Goal: Transaction & Acquisition: Purchase product/service

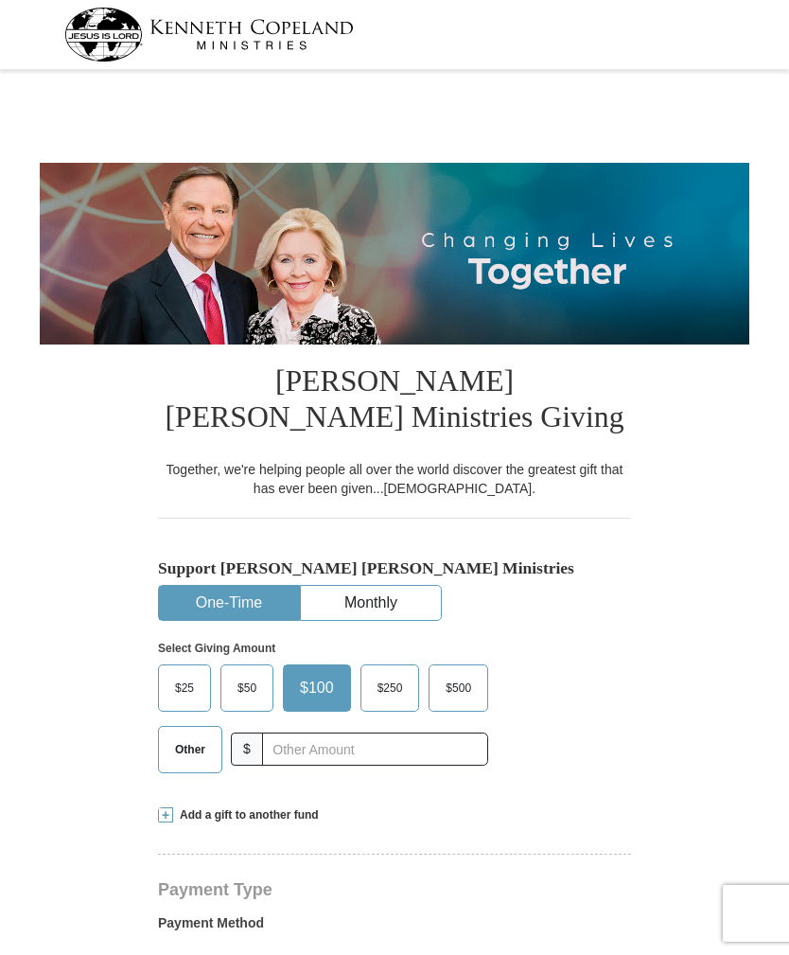
select select "AL"
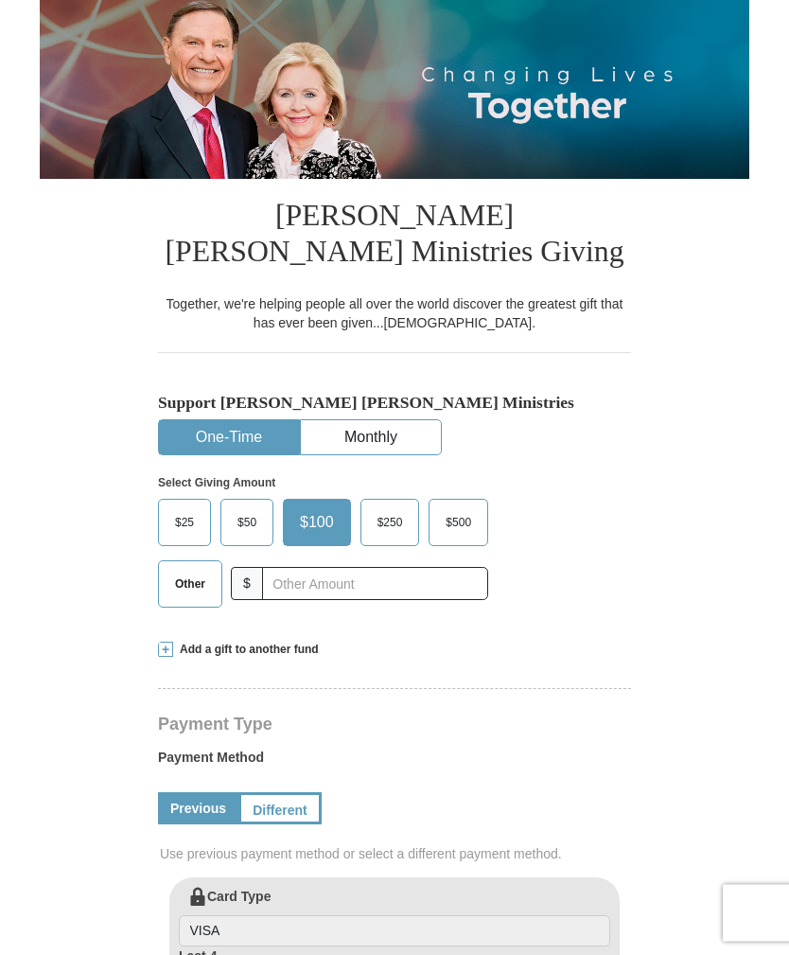
click at [178, 579] on span "Other" at bounding box center [190, 585] width 49 height 28
click at [0, 0] on input "Other" at bounding box center [0, 0] width 0 height 0
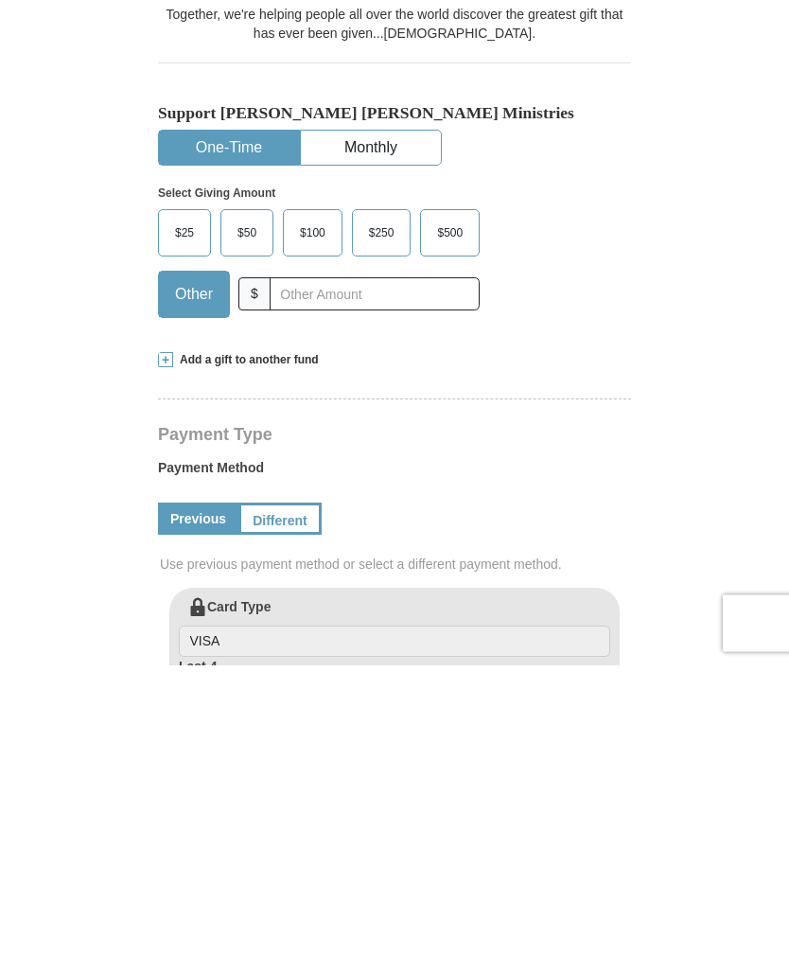
click at [159, 643] on span at bounding box center [165, 650] width 15 height 15
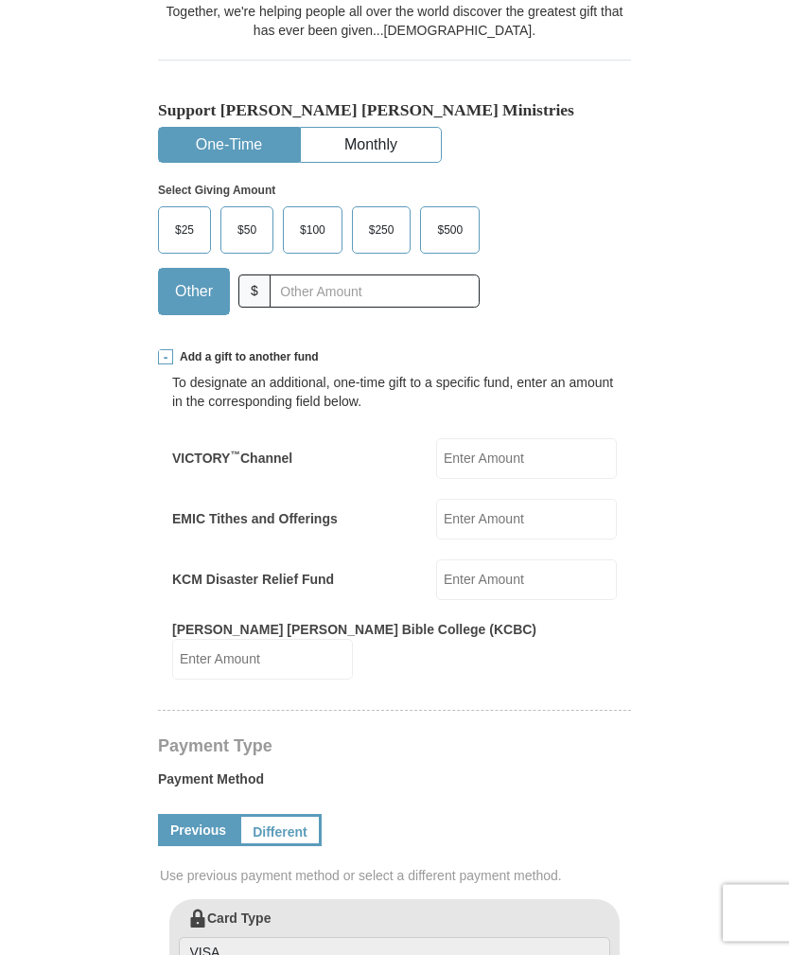
scroll to position [456, 0]
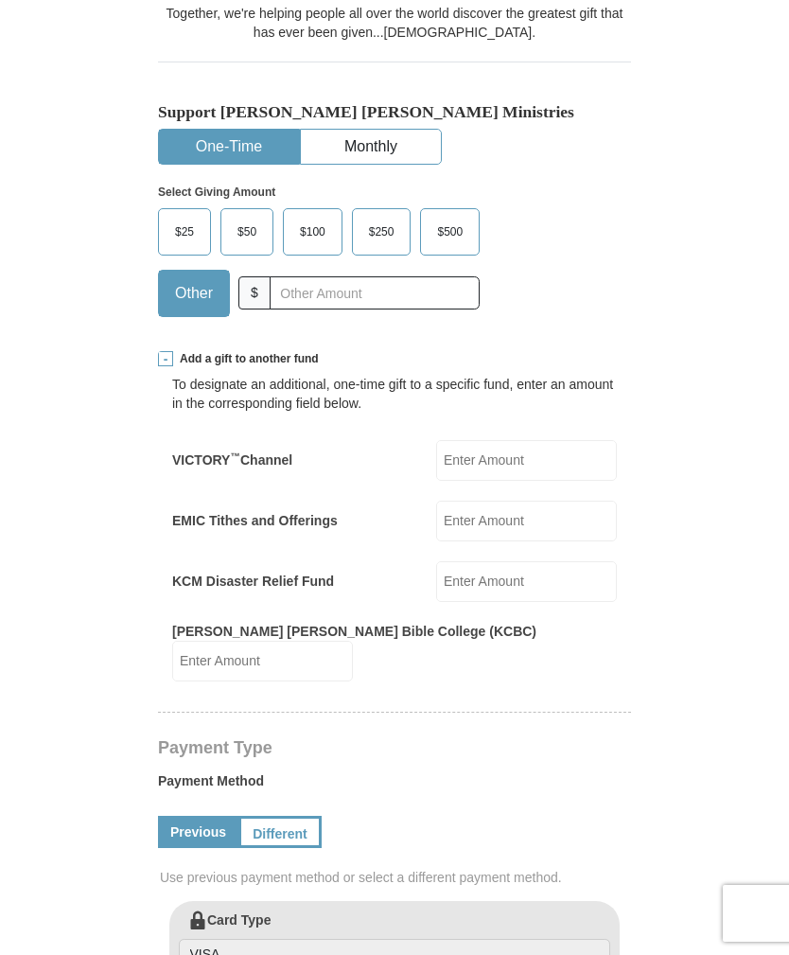
click at [535, 516] on input "EMIC Tithes and Offerings" at bounding box center [526, 521] width 181 height 41
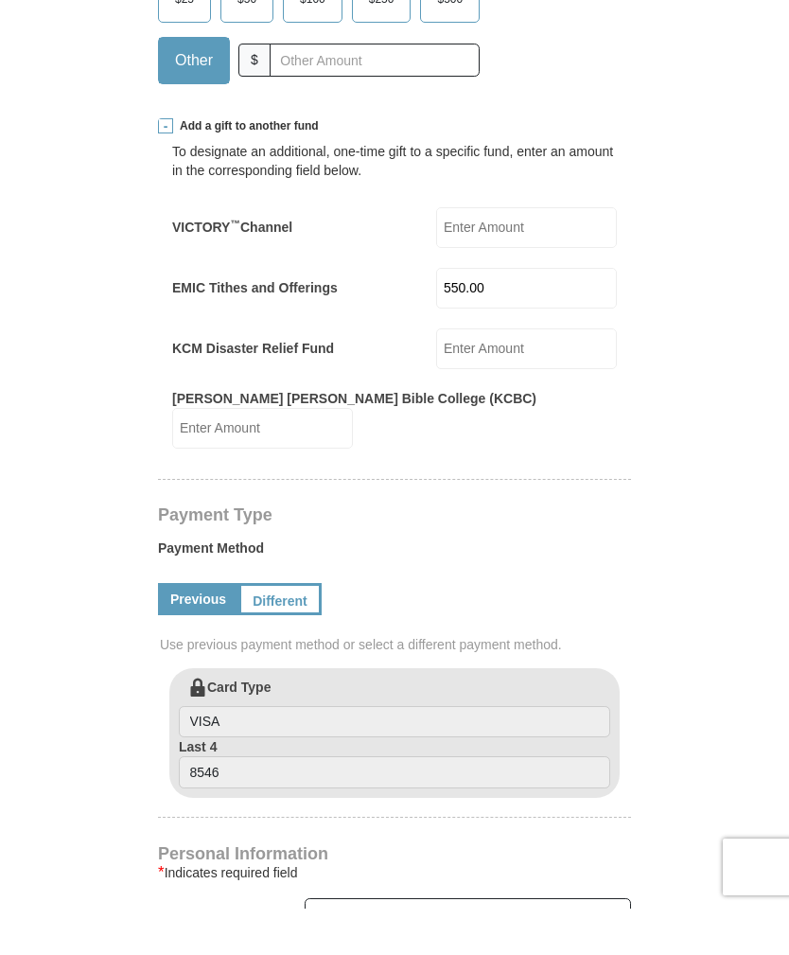
scroll to position [628, 0]
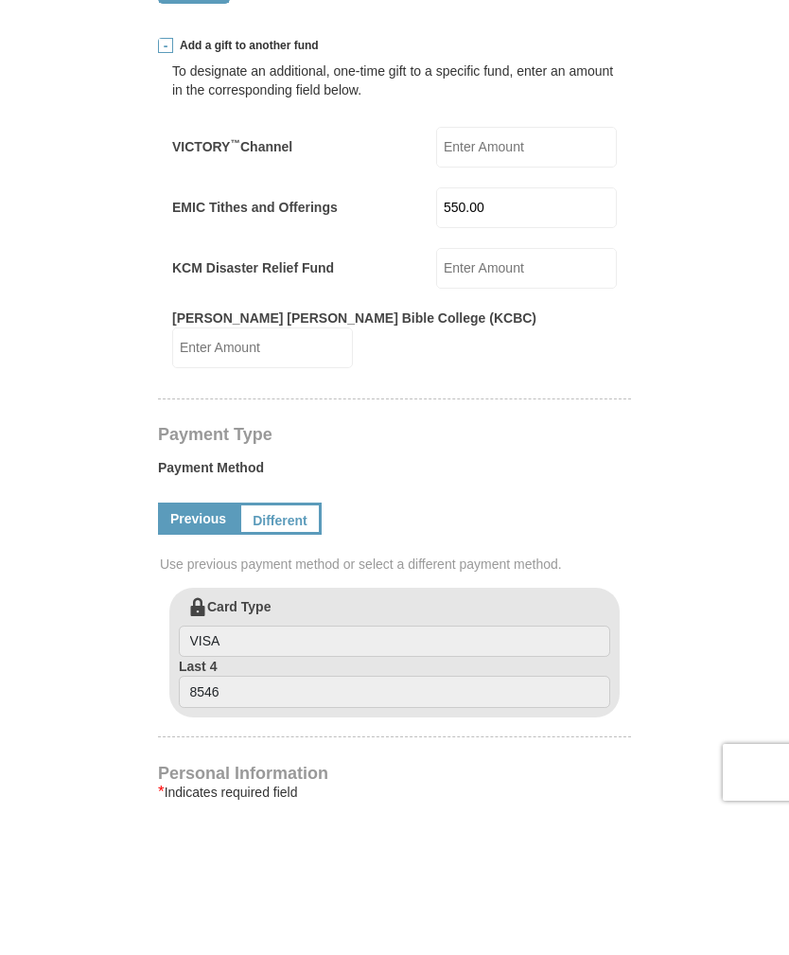
type input "550.00"
click at [284, 644] on link "Different" at bounding box center [280, 660] width 83 height 32
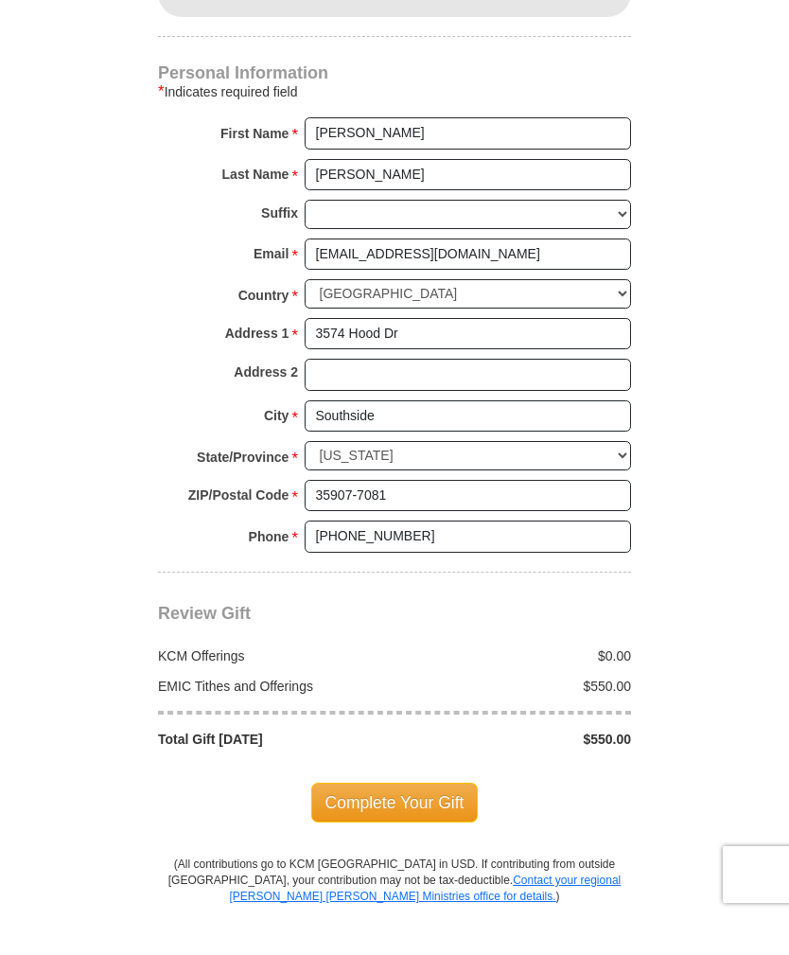
scroll to position [1624, 0]
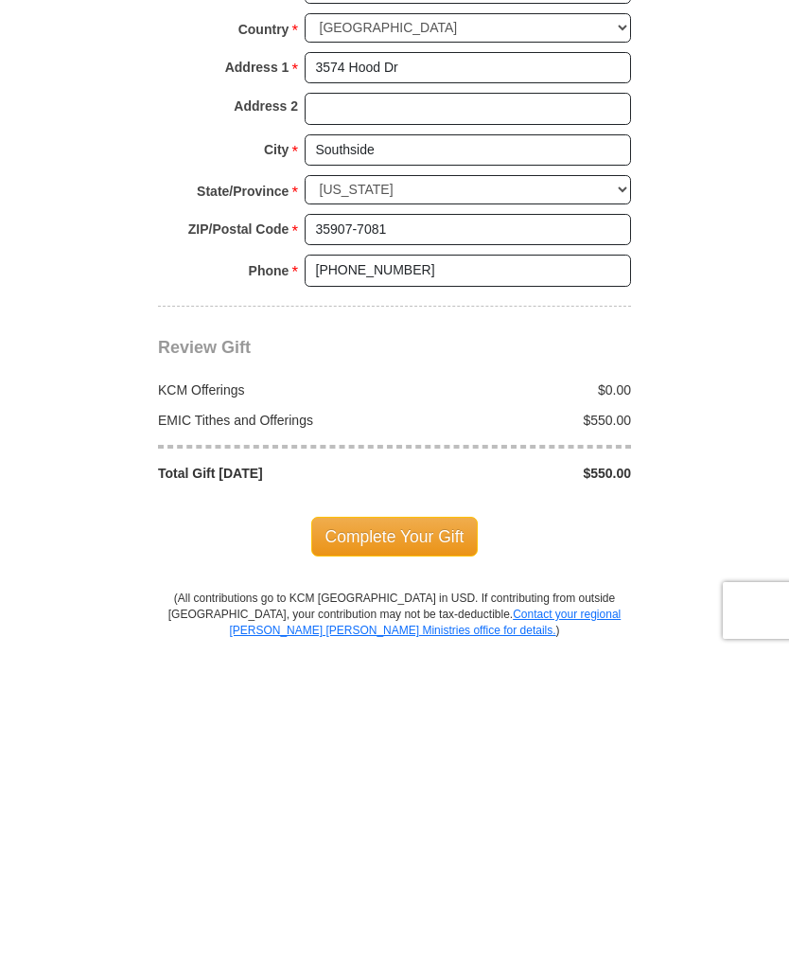
click at [425, 820] on span "Complete Your Gift" at bounding box center [395, 840] width 168 height 40
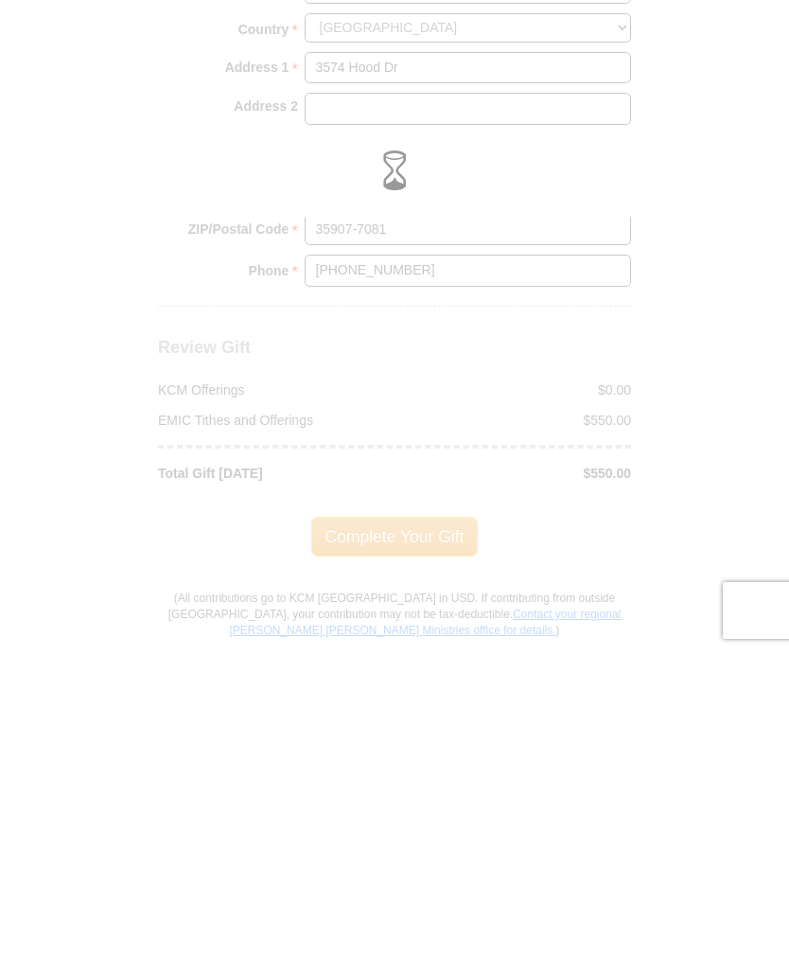
scroll to position [1928, 0]
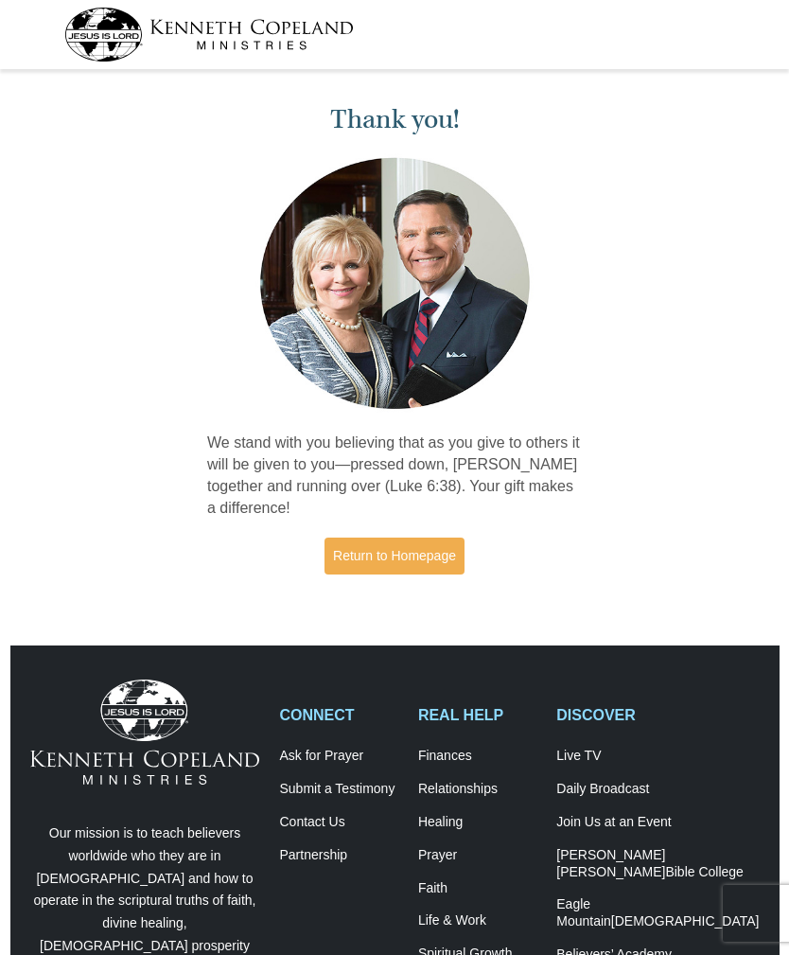
click at [375, 552] on link "Return to Homepage" at bounding box center [395, 556] width 140 height 37
click at [12, 386] on div "Thank you! We stand with you believing that as you give to others it will be gi…" at bounding box center [394, 342] width 789 height 532
